Goal: Task Accomplishment & Management: Manage account settings

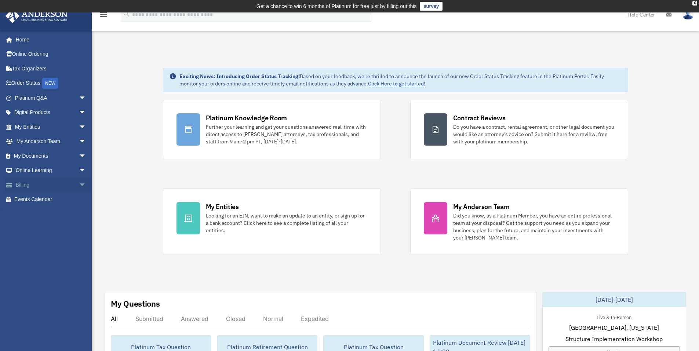
click at [22, 184] on link "Billing arrow_drop_down" at bounding box center [51, 185] width 92 height 15
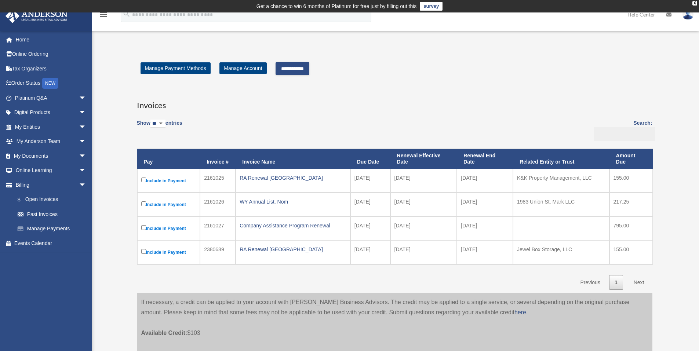
click at [305, 67] on input "**********" at bounding box center [292, 68] width 34 height 13
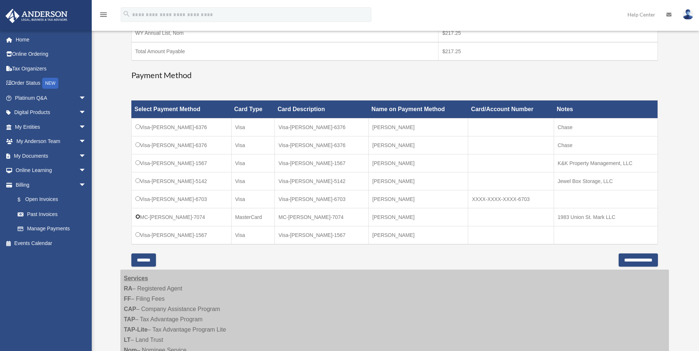
scroll to position [183, 0]
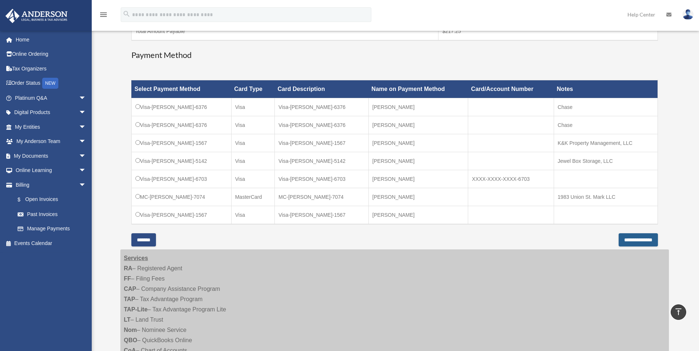
click at [618, 241] on input "**********" at bounding box center [637, 239] width 39 height 13
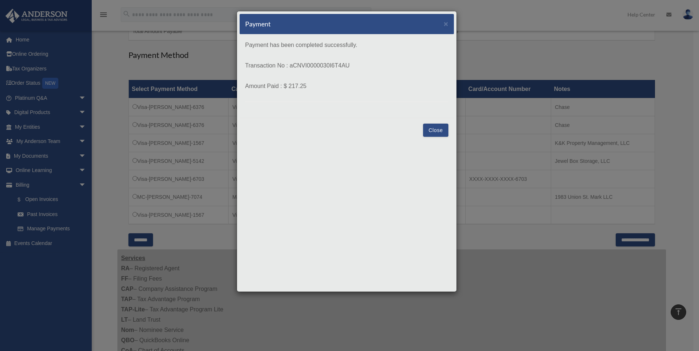
click at [435, 127] on button "Close" at bounding box center [435, 130] width 25 height 13
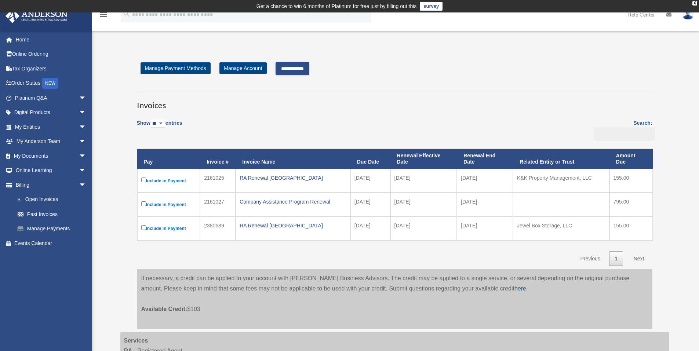
click at [309, 67] on input "**********" at bounding box center [292, 68] width 34 height 13
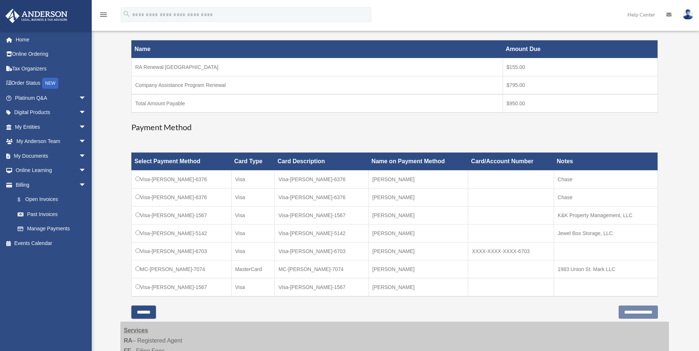
scroll to position [147, 0]
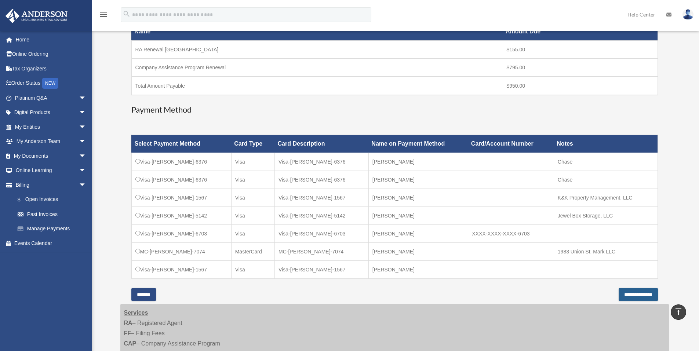
click at [625, 294] on input "**********" at bounding box center [637, 294] width 39 height 13
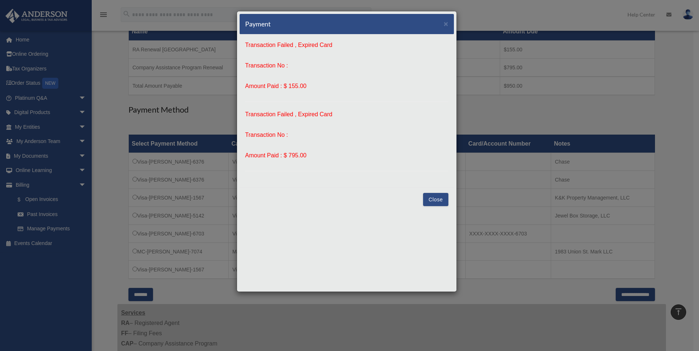
click at [439, 199] on button "Close" at bounding box center [435, 199] width 25 height 13
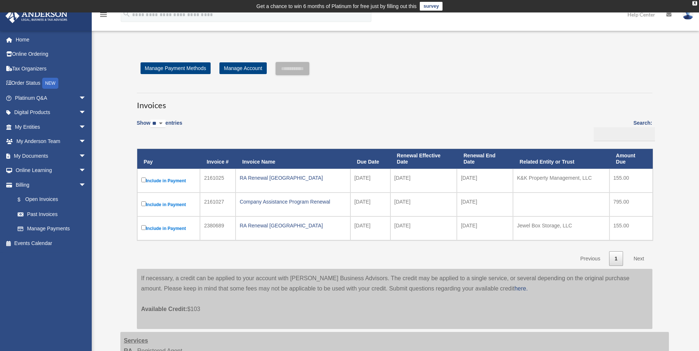
click at [142, 177] on label "Include in Payment" at bounding box center [168, 180] width 55 height 9
click at [306, 68] on input "**********" at bounding box center [292, 68] width 34 height 13
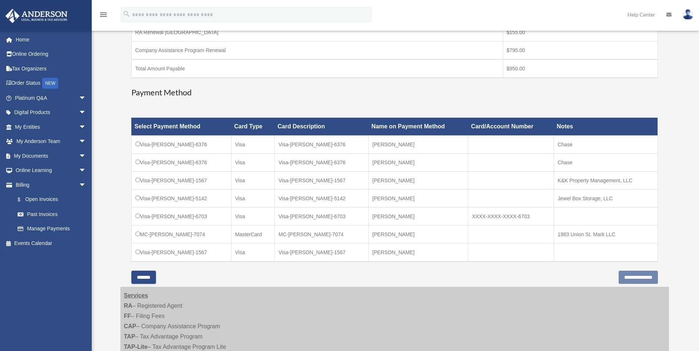
scroll to position [220, 0]
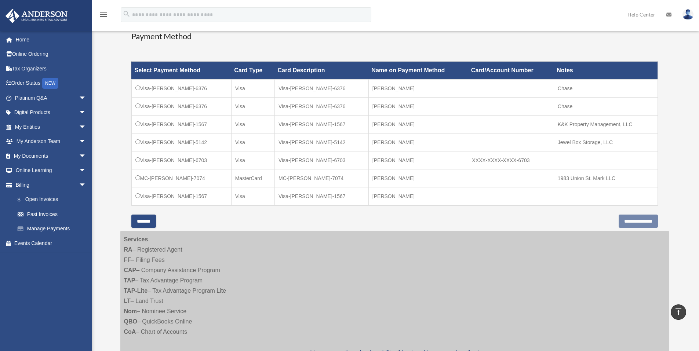
click at [144, 222] on input "*******" at bounding box center [143, 221] width 25 height 13
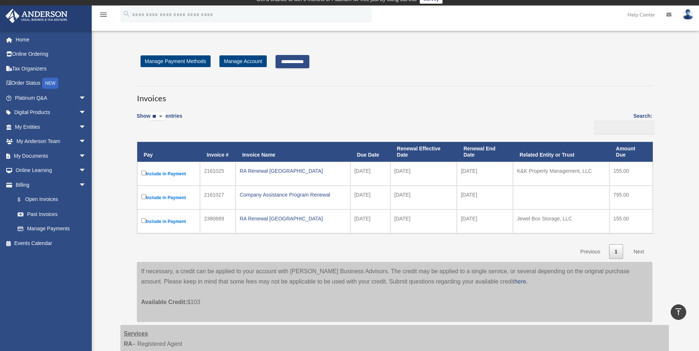
scroll to position [0, 0]
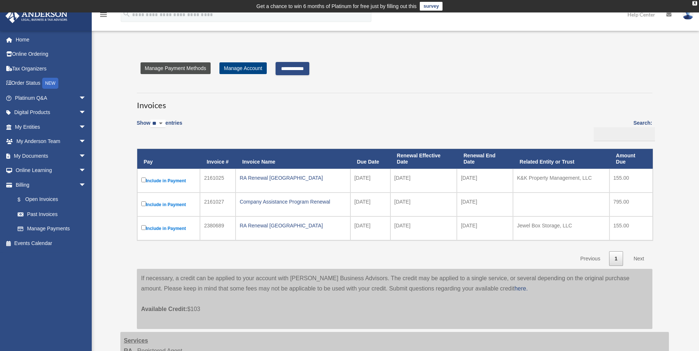
click at [188, 70] on link "Manage Payment Methods" at bounding box center [175, 68] width 70 height 12
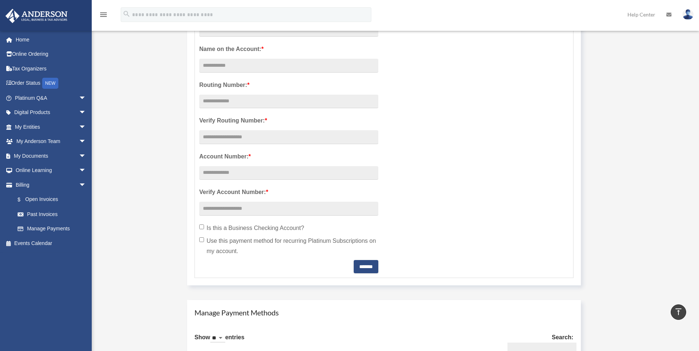
scroll to position [110, 0]
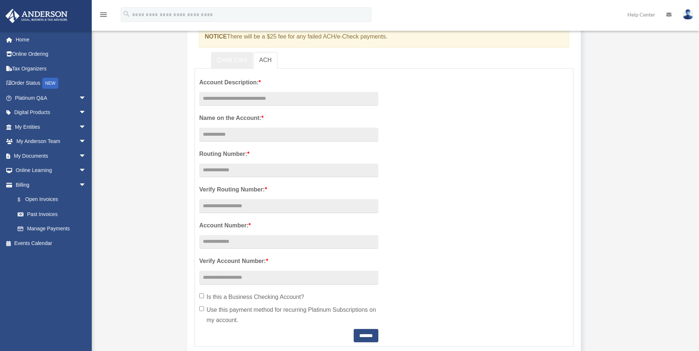
click at [230, 59] on link "Credit Card" at bounding box center [232, 60] width 42 height 17
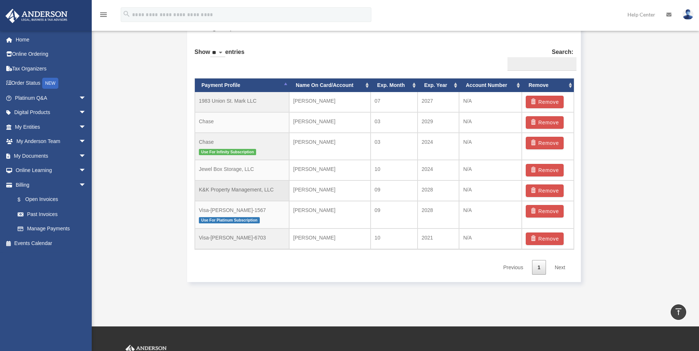
scroll to position [440, 0]
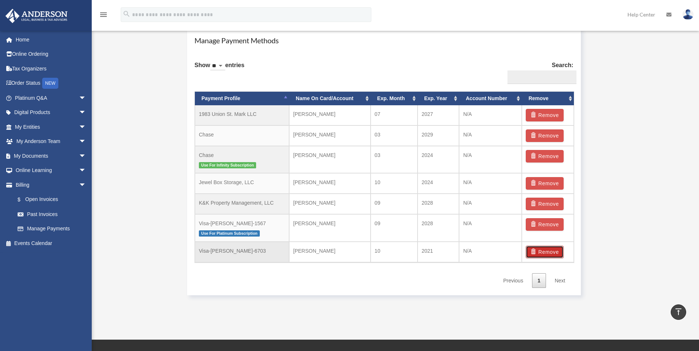
click at [541, 249] on button "Remove" at bounding box center [545, 252] width 38 height 12
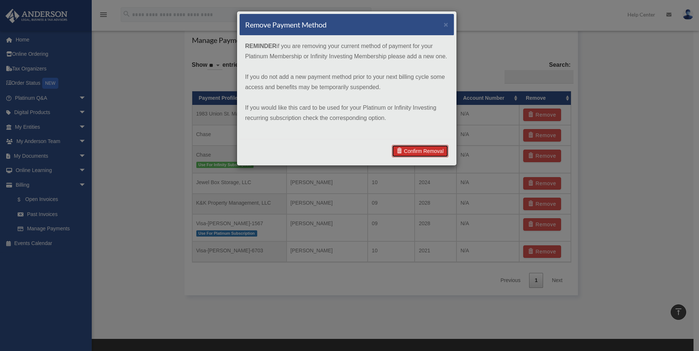
click at [427, 150] on link "Confirm Removal" at bounding box center [420, 151] width 56 height 12
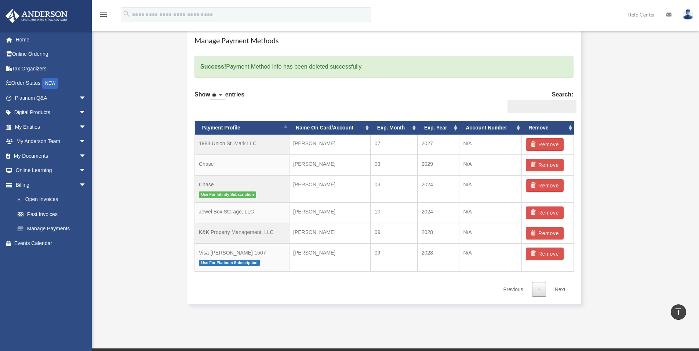
click at [517, 127] on th "Account Number" at bounding box center [490, 128] width 63 height 14
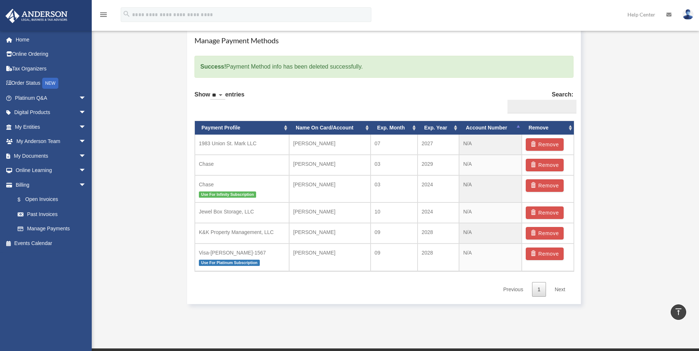
click at [517, 127] on th "Account Number" at bounding box center [490, 128] width 63 height 14
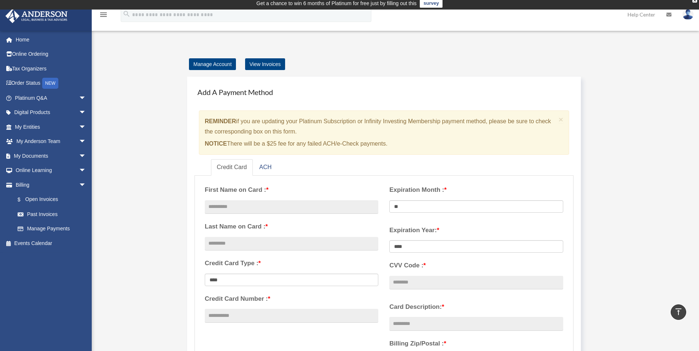
scroll to position [0, 0]
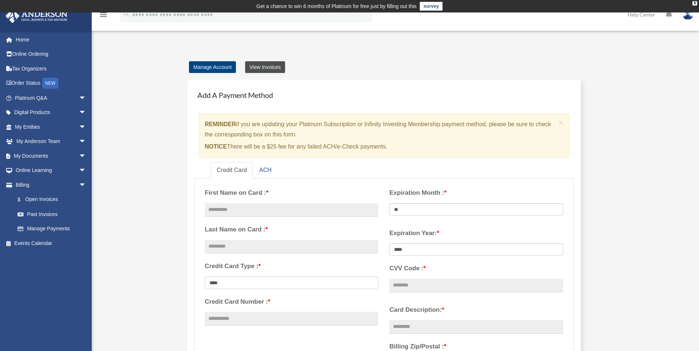
click at [270, 65] on link "View Invoices" at bounding box center [265, 67] width 40 height 12
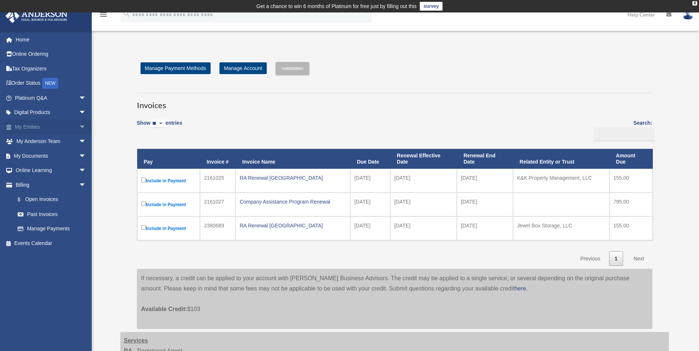
click at [22, 125] on link "My Entities arrow_drop_down" at bounding box center [51, 127] width 92 height 15
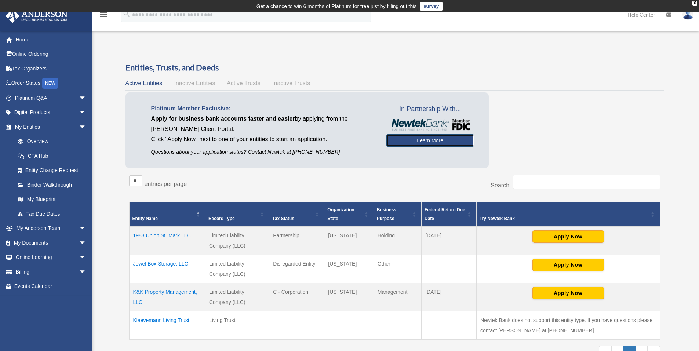
click at [407, 139] on link "Learn More" at bounding box center [430, 140] width 88 height 12
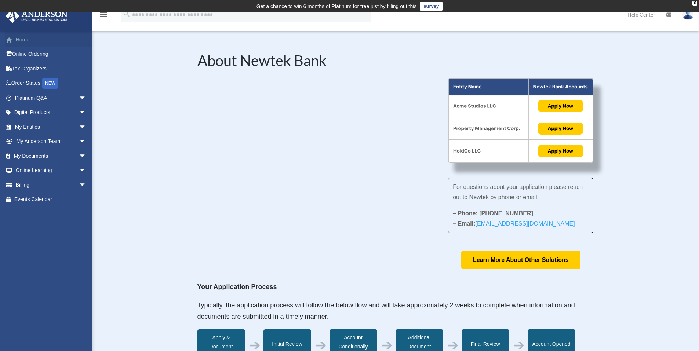
click at [23, 37] on link "Home" at bounding box center [51, 39] width 92 height 15
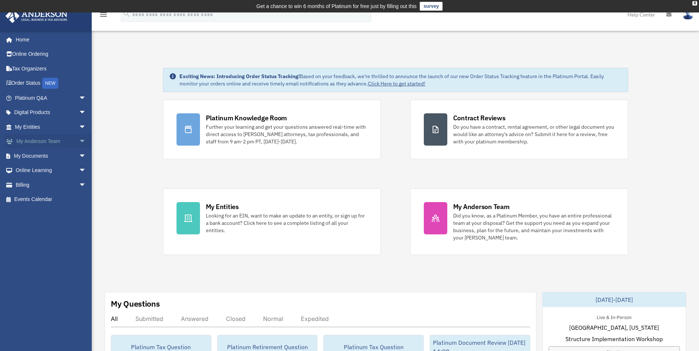
click at [47, 137] on link "My Anderson Team arrow_drop_down" at bounding box center [51, 141] width 92 height 15
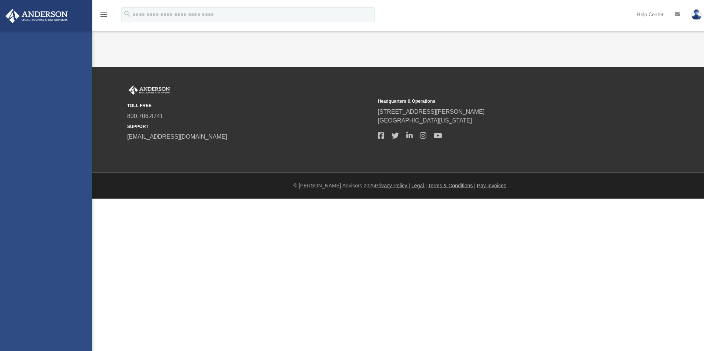
click at [77, 140] on div "jewelbox183@yahoo.com Sign Out kklaevemann@yahoo.com Home Online Ordering Tax O…" at bounding box center [46, 206] width 92 height 351
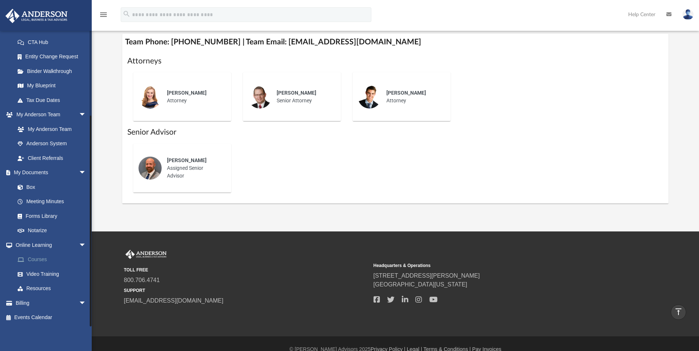
scroll to position [293, 0]
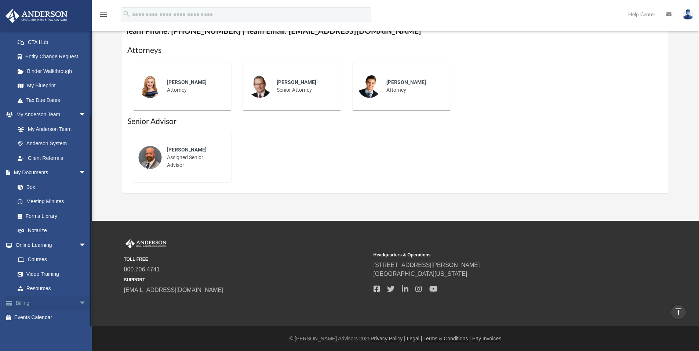
click at [37, 303] on link "Billing arrow_drop_down" at bounding box center [51, 303] width 92 height 15
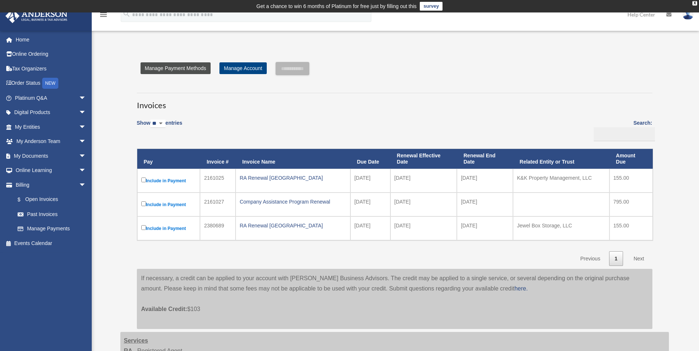
click at [175, 68] on link "Manage Payment Methods" at bounding box center [175, 68] width 70 height 12
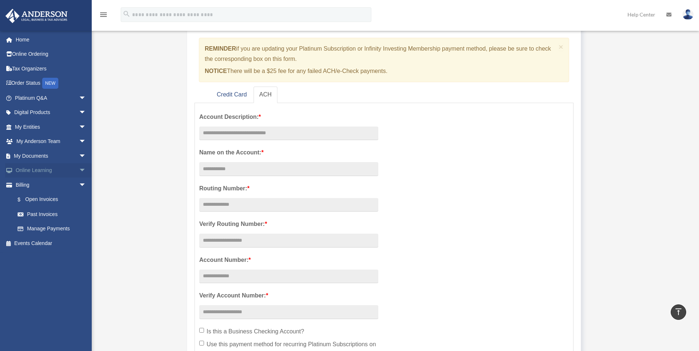
scroll to position [73, 0]
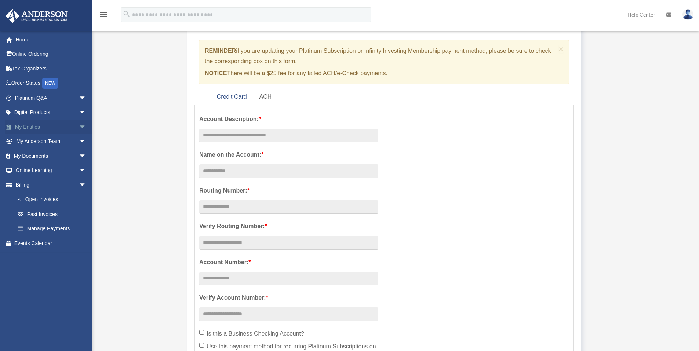
click at [79, 127] on span "arrow_drop_down" at bounding box center [86, 127] width 15 height 15
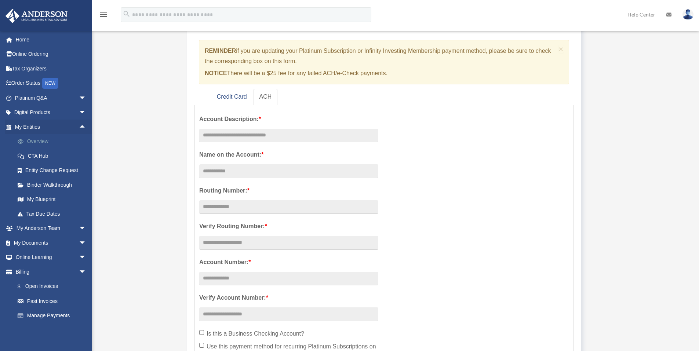
click at [45, 139] on link "Overview" at bounding box center [53, 141] width 87 height 15
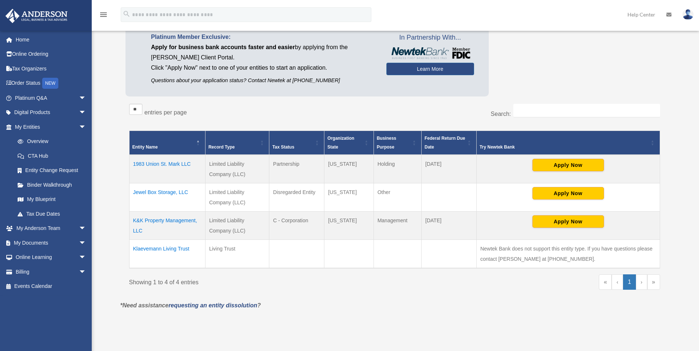
scroll to position [73, 0]
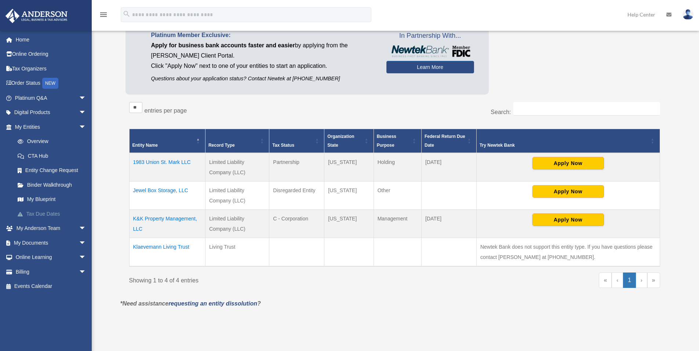
click at [48, 213] on link "Tax Due Dates" at bounding box center [53, 213] width 87 height 15
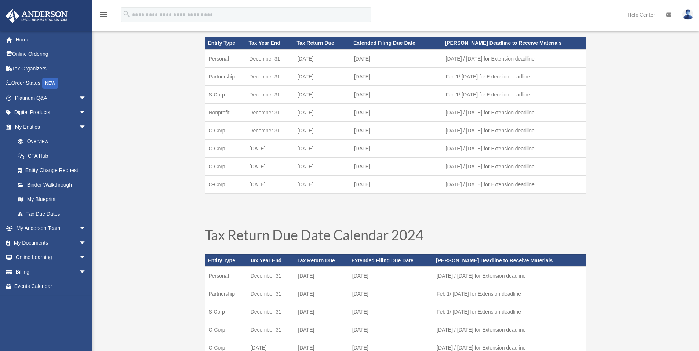
scroll to position [73, 0]
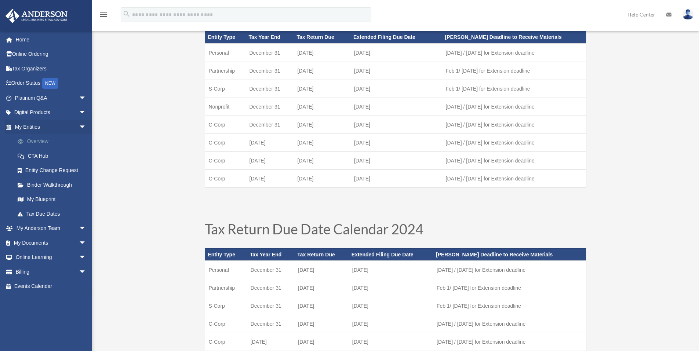
click at [37, 140] on link "Overview" at bounding box center [53, 141] width 87 height 15
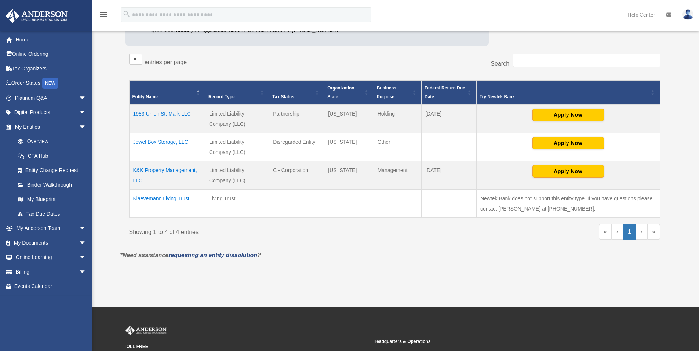
scroll to position [122, 0]
